Goal: Navigation & Orientation: Find specific page/section

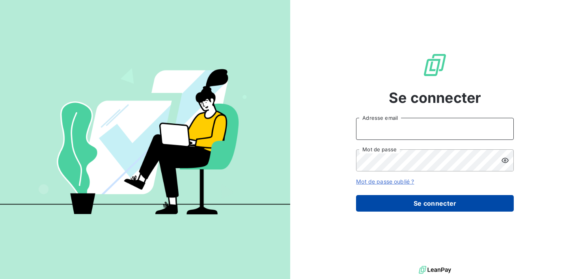
type input "[EMAIL_ADDRESS][DOMAIN_NAME]"
click at [421, 206] on button "Se connecter" at bounding box center [435, 203] width 158 height 17
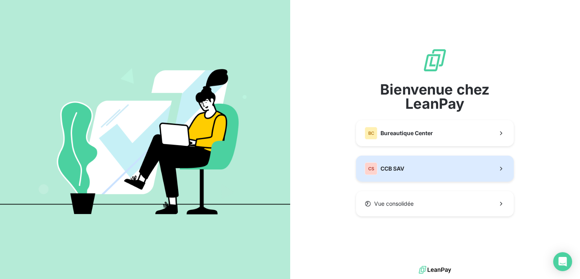
click at [411, 170] on button "CS CCB SAV" at bounding box center [435, 169] width 158 height 26
